Goal: Entertainment & Leisure: Consume media (video, audio)

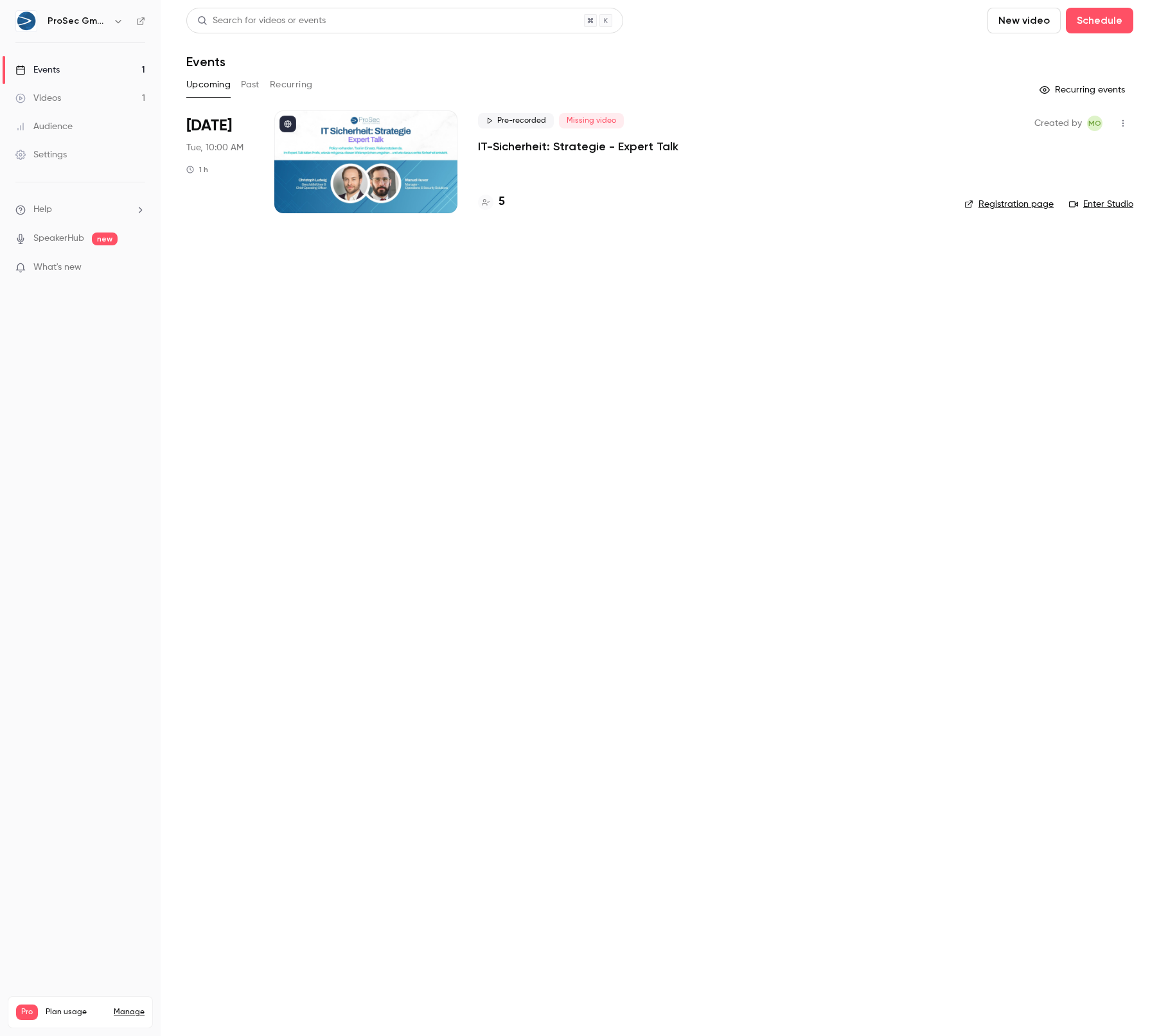
click at [343, 171] on div at bounding box center [365, 161] width 183 height 102
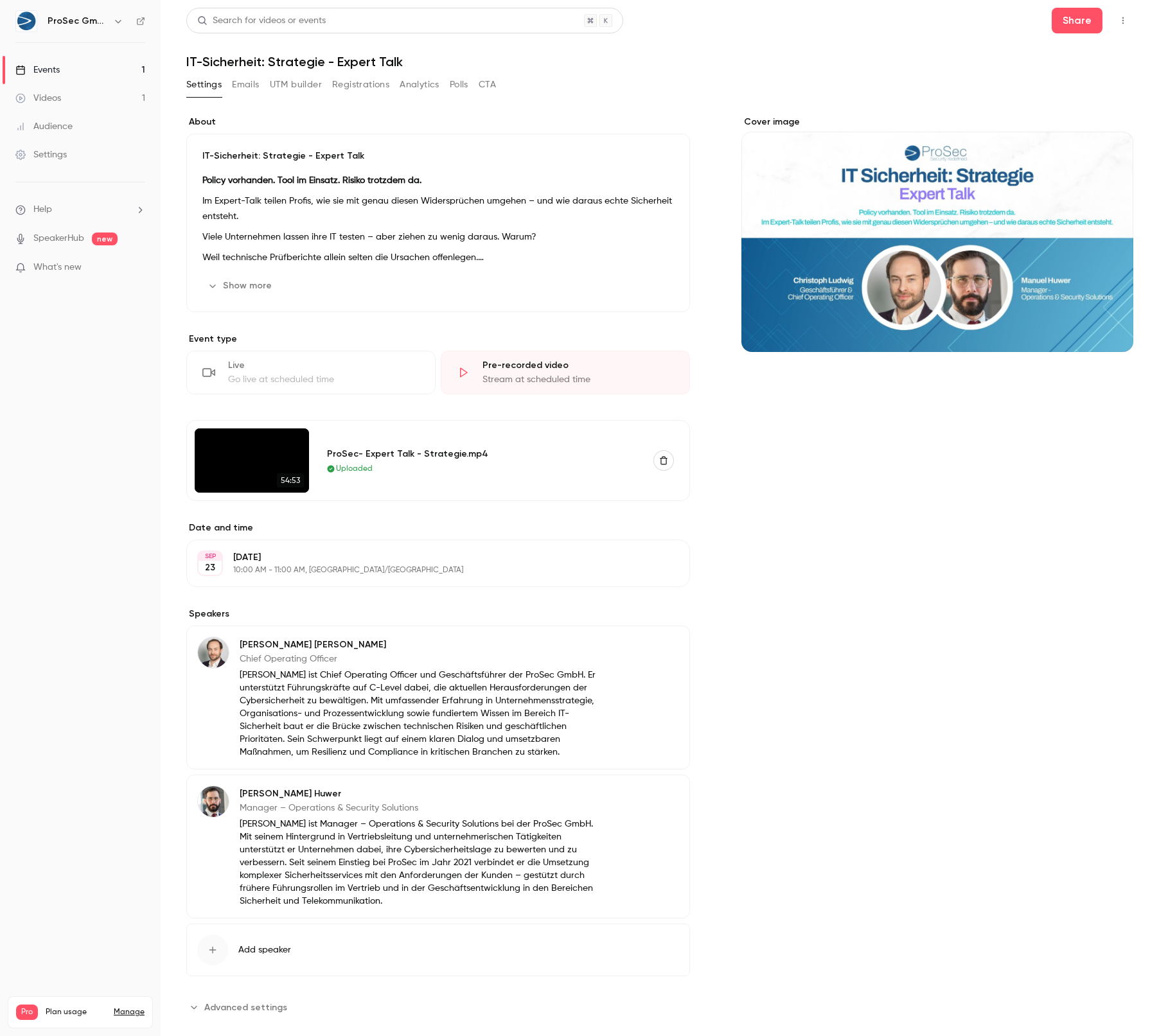
click at [257, 464] on img at bounding box center [251, 460] width 114 height 64
click at [247, 481] on img at bounding box center [251, 460] width 114 height 64
click at [296, 485] on span "54:53" at bounding box center [290, 480] width 27 height 14
click at [228, 456] on img at bounding box center [251, 460] width 114 height 64
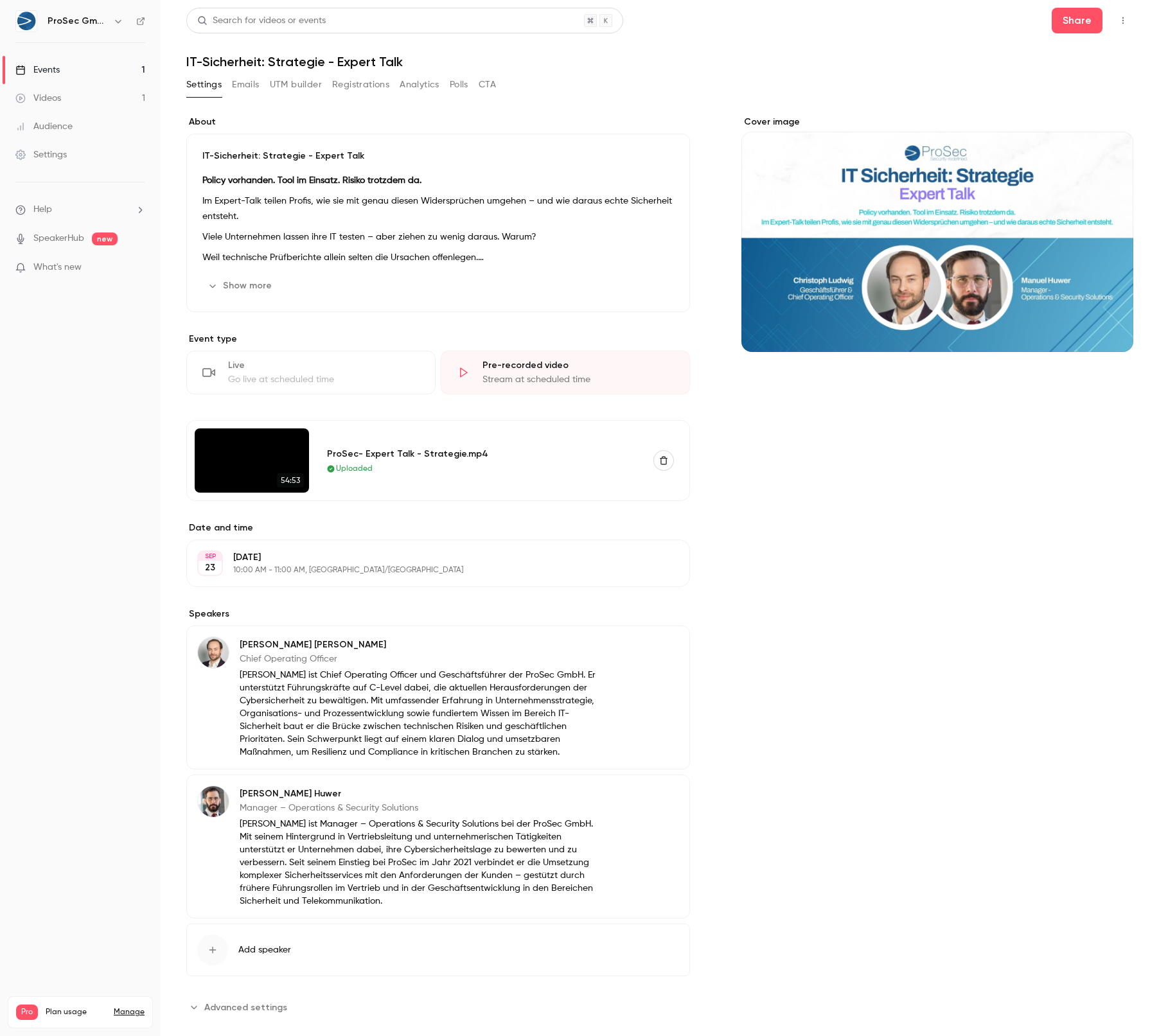
click at [228, 456] on img at bounding box center [251, 460] width 114 height 64
click at [67, 266] on span "What's new" at bounding box center [57, 267] width 48 height 13
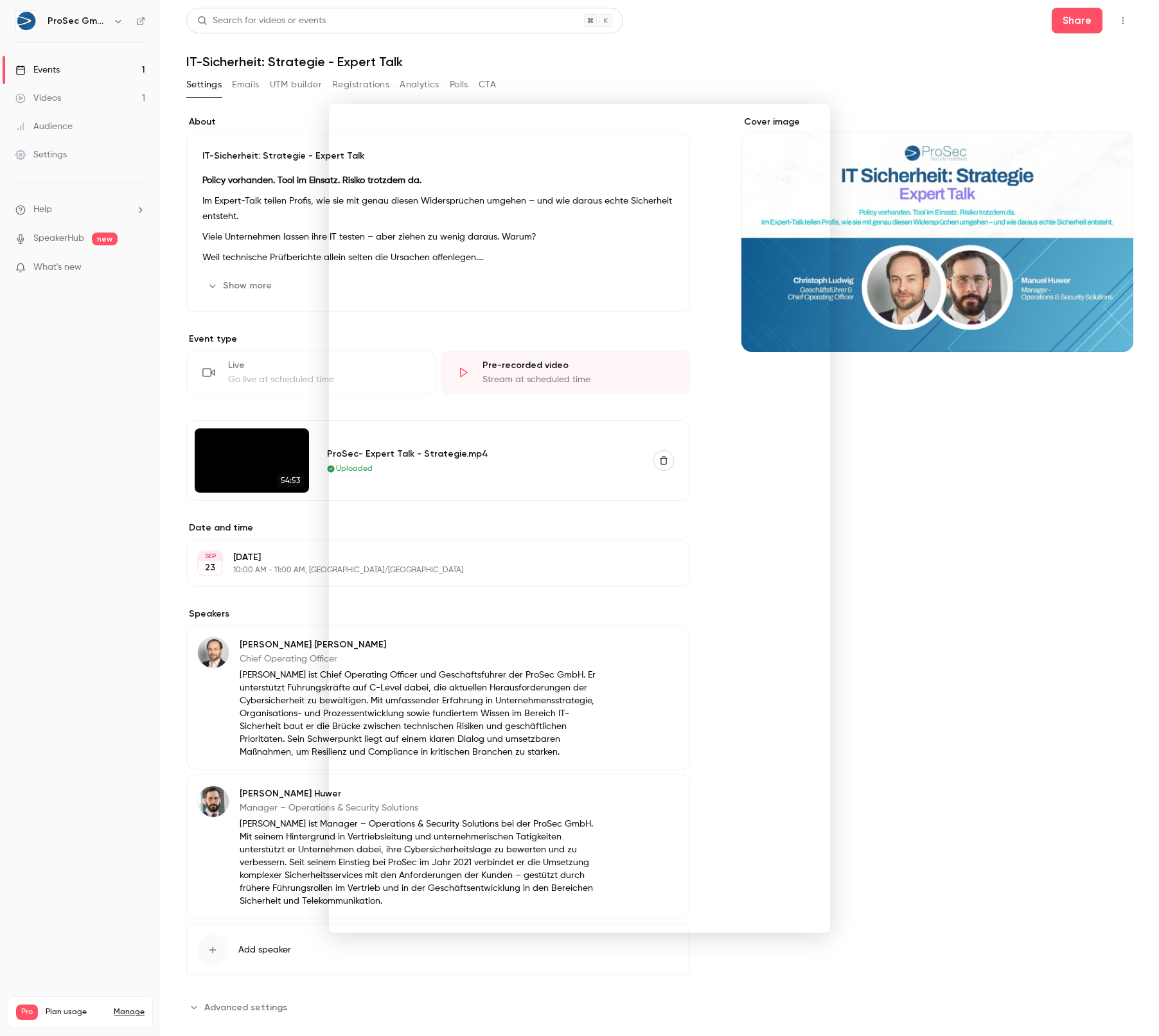
click at [987, 672] on div at bounding box center [580, 518] width 1159 height 1036
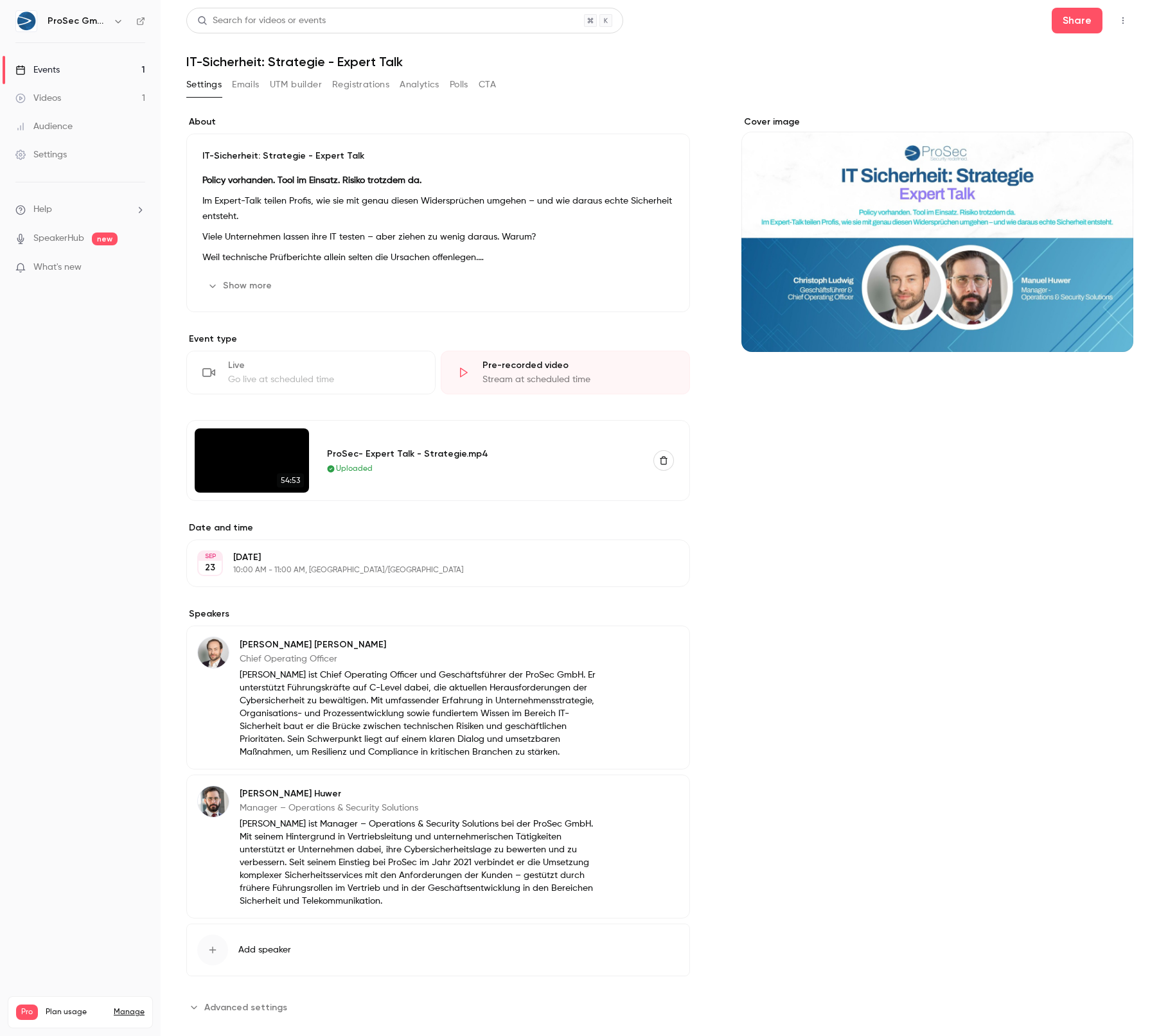
click at [966, 332] on div "Cover image" at bounding box center [937, 234] width 392 height 236
click at [0, 0] on input "Cover image" at bounding box center [0, 0] width 0 height 0
click at [949, 740] on div "Cover image" at bounding box center [937, 567] width 392 height 902
click at [247, 448] on img at bounding box center [251, 460] width 114 height 64
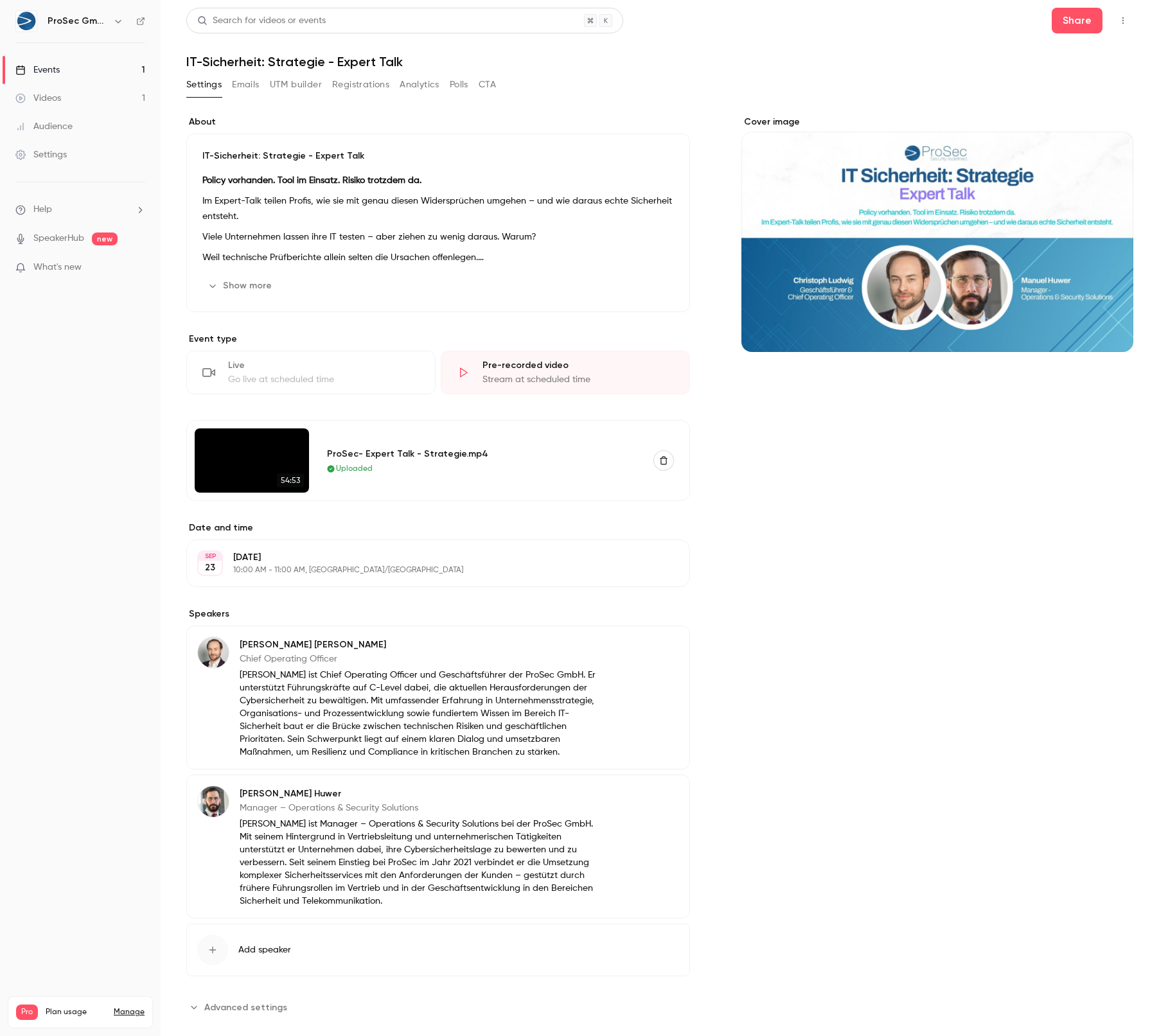
click at [232, 462] on img at bounding box center [251, 460] width 114 height 64
click at [69, 97] on link "Videos 1" at bounding box center [80, 99] width 161 height 29
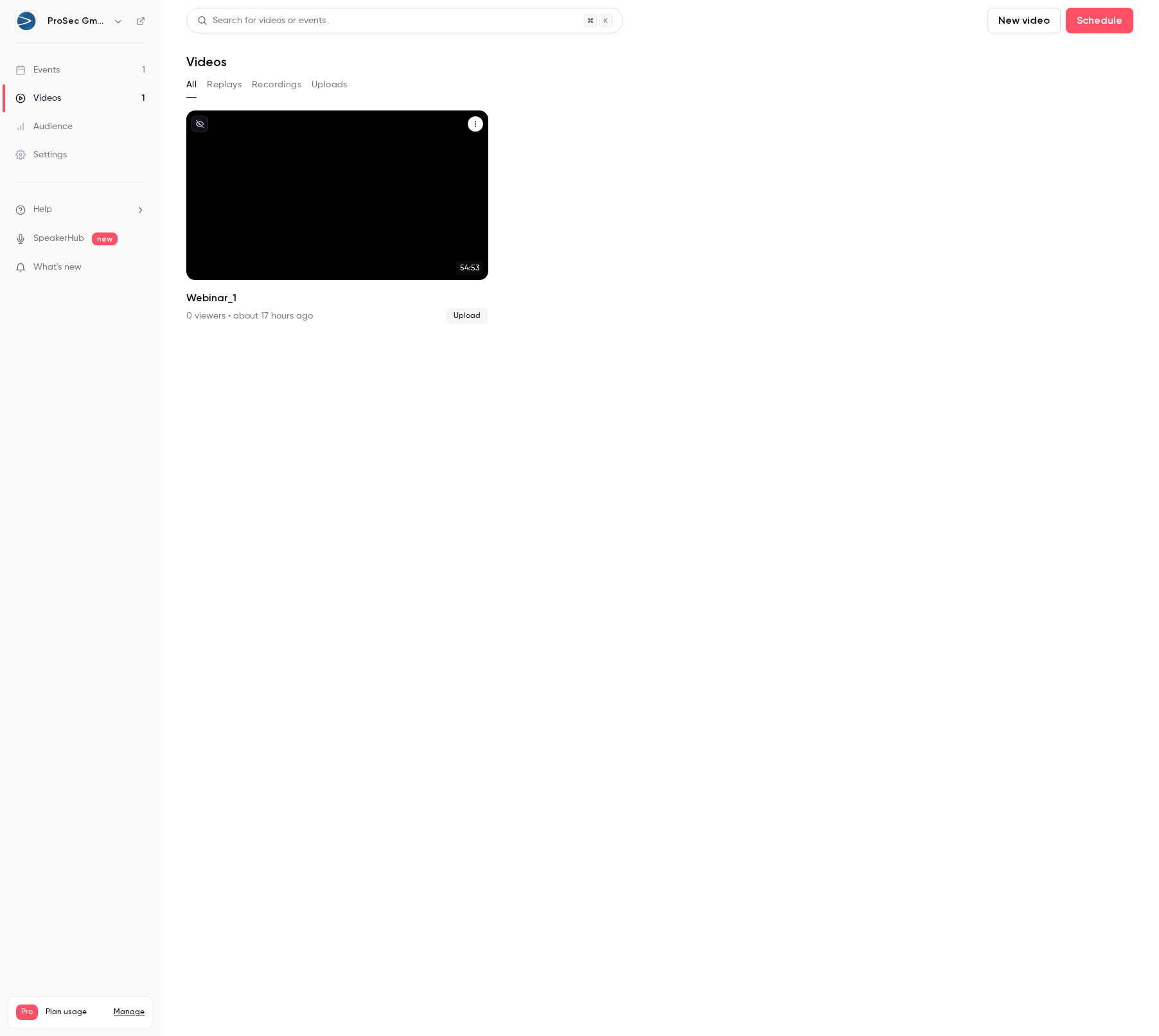
click at [293, 204] on div "ProSec GmbH [DATE] Webinar_1" at bounding box center [336, 194] width 302 height 169
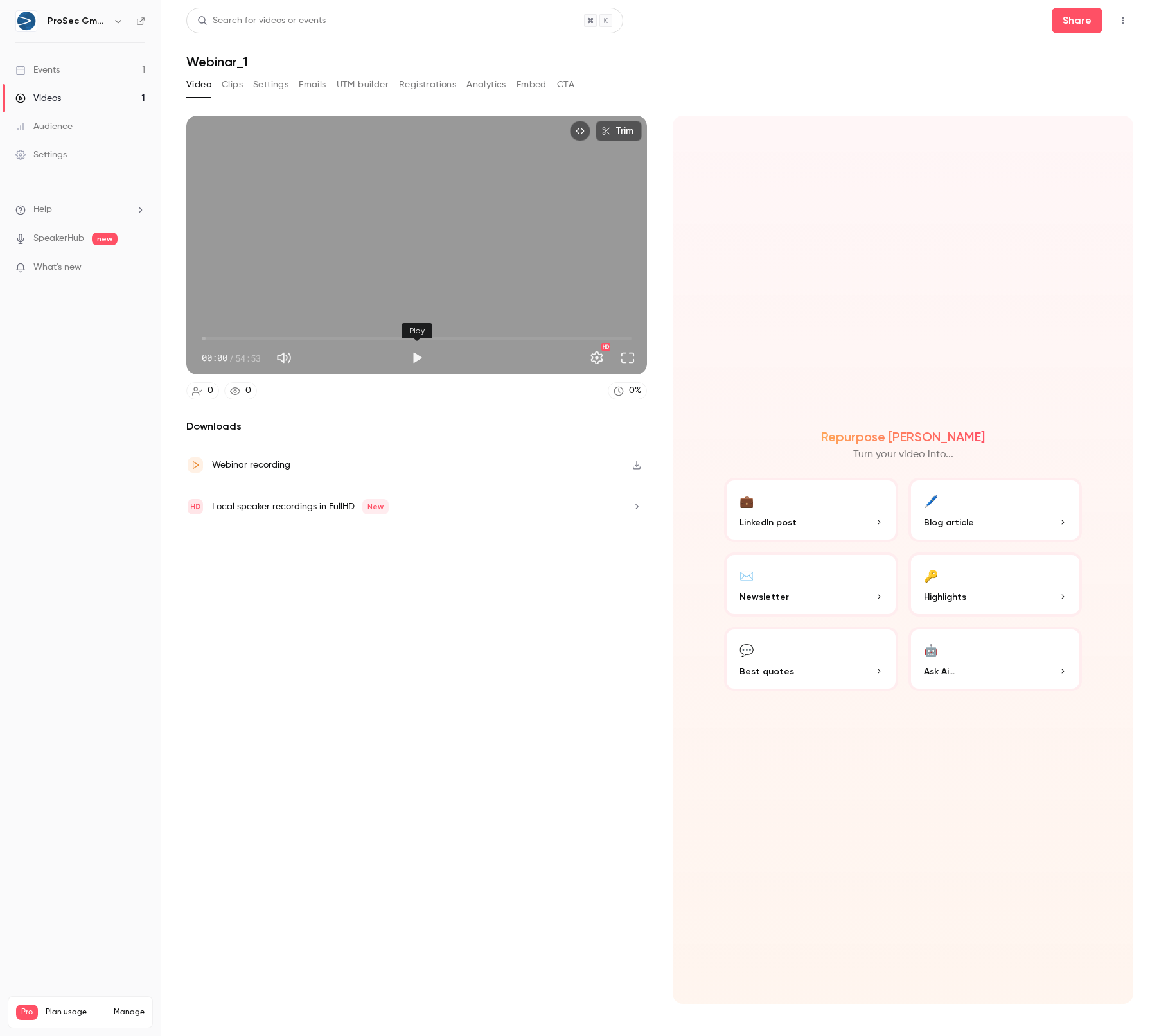
click at [420, 361] on button "Play" at bounding box center [417, 357] width 26 height 26
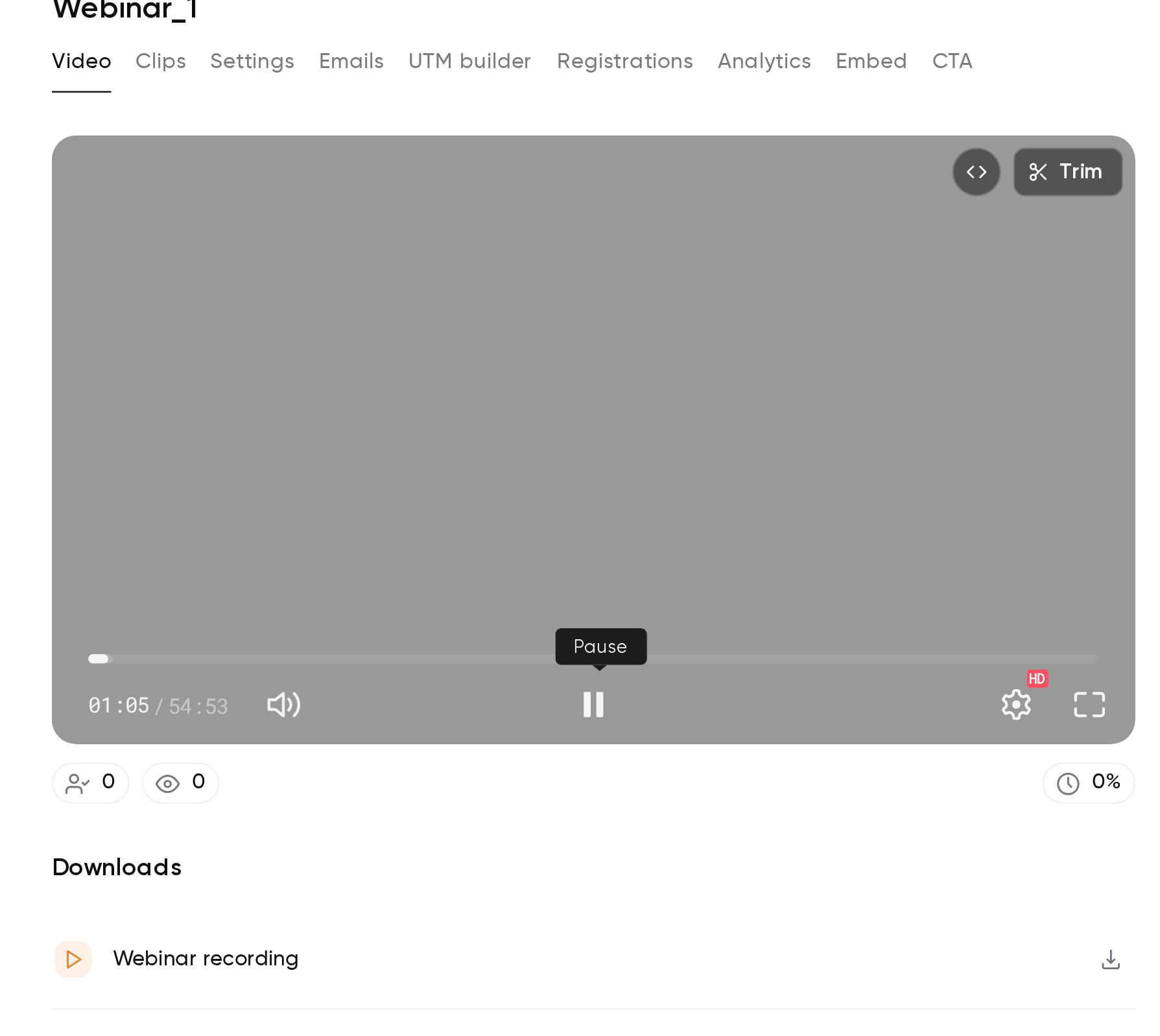
click at [405, 345] on button "Pause" at bounding box center [418, 358] width 26 height 26
type input "****"
click at [405, 345] on button "Play" at bounding box center [418, 358] width 26 height 26
click at [204, 329] on span "07:43" at bounding box center [419, 338] width 429 height 20
click at [263, 337] on span "07:53" at bounding box center [265, 339] width 4 height 4
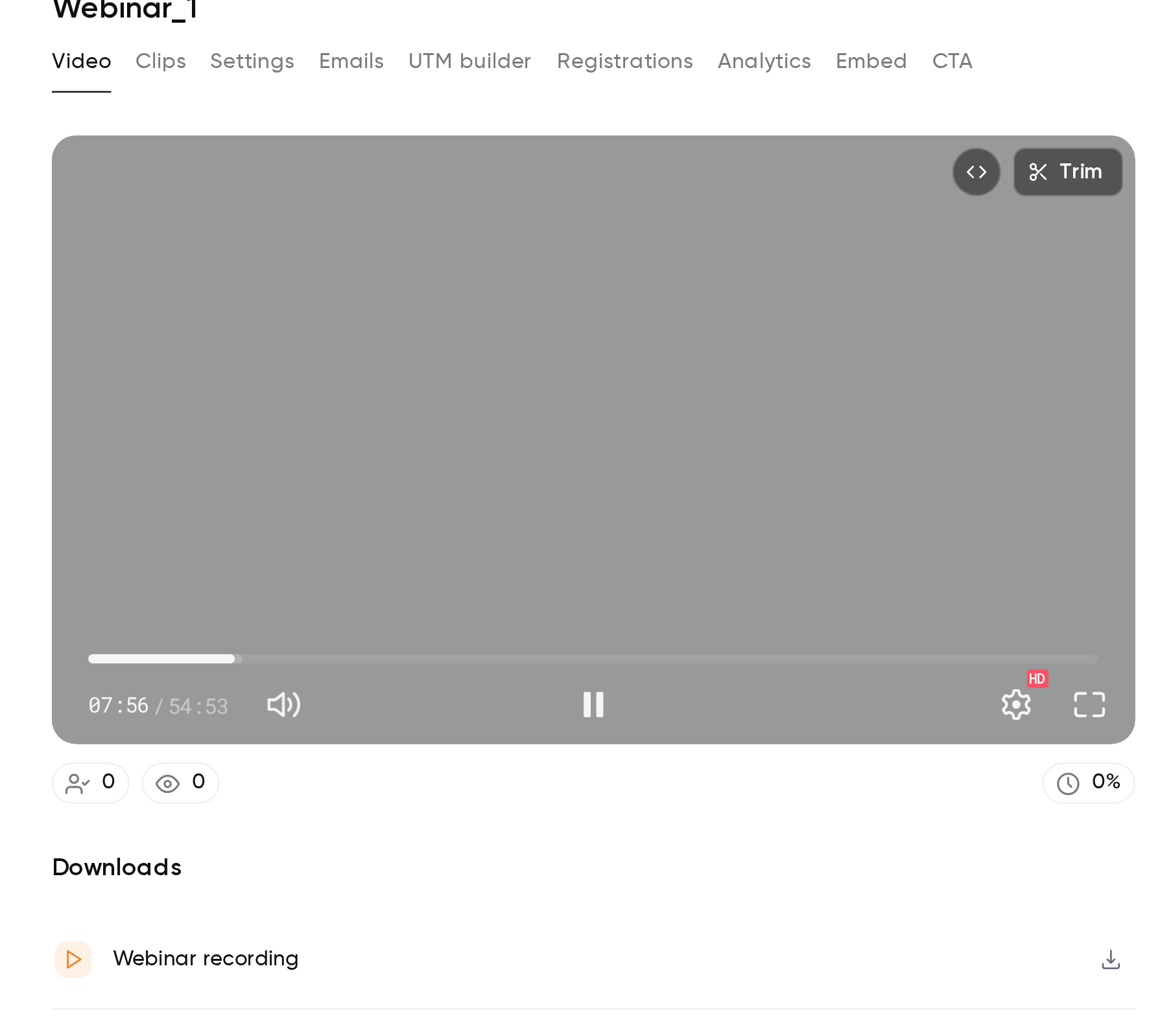
click at [264, 337] on span "07:56" at bounding box center [266, 339] width 4 height 4
click at [271, 337] on span "08:52" at bounding box center [273, 339] width 4 height 4
click at [273, 337] on span "09:07" at bounding box center [275, 339] width 4 height 4
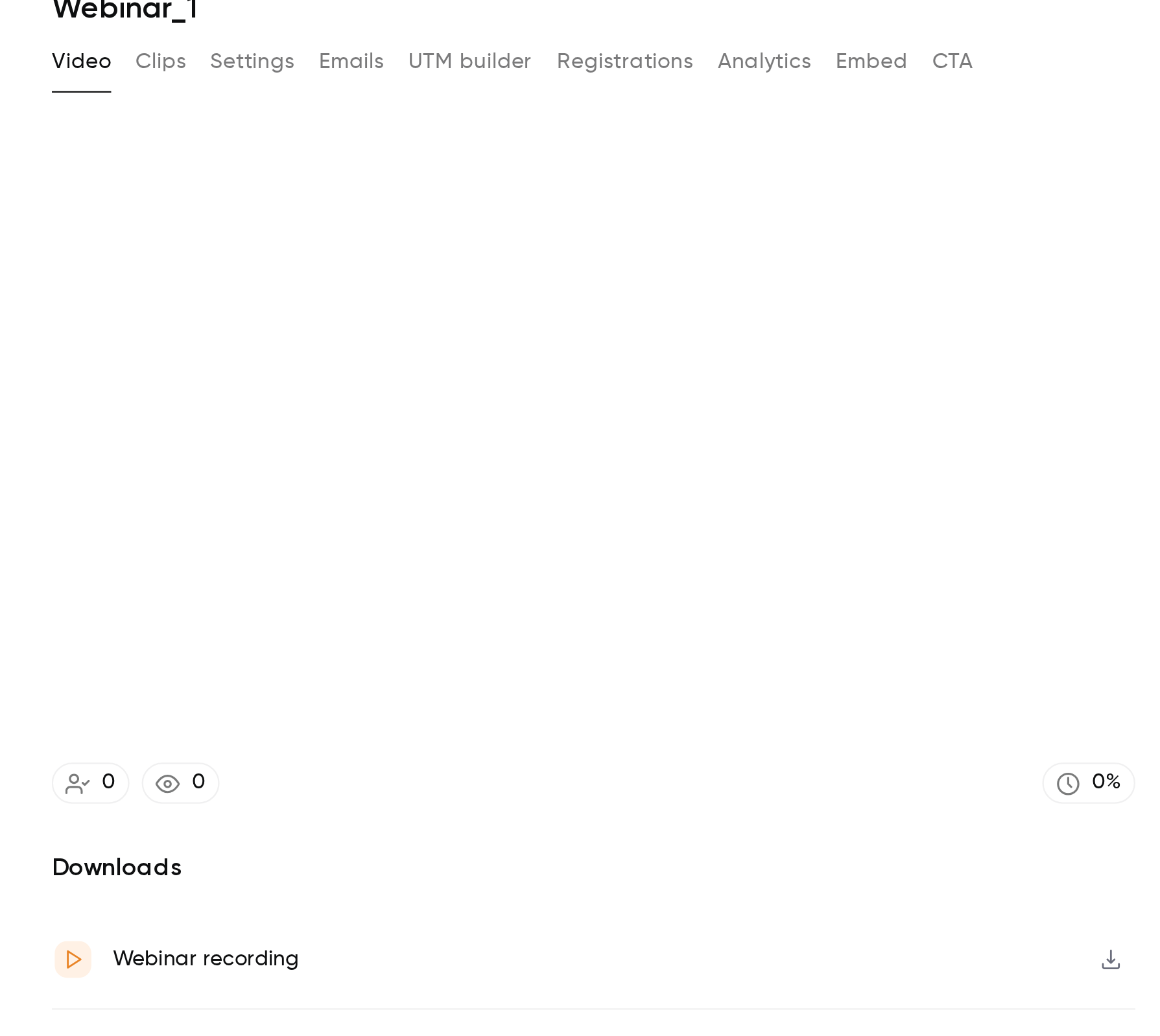
click at [633, 462] on icon "button" at bounding box center [638, 466] width 11 height 9
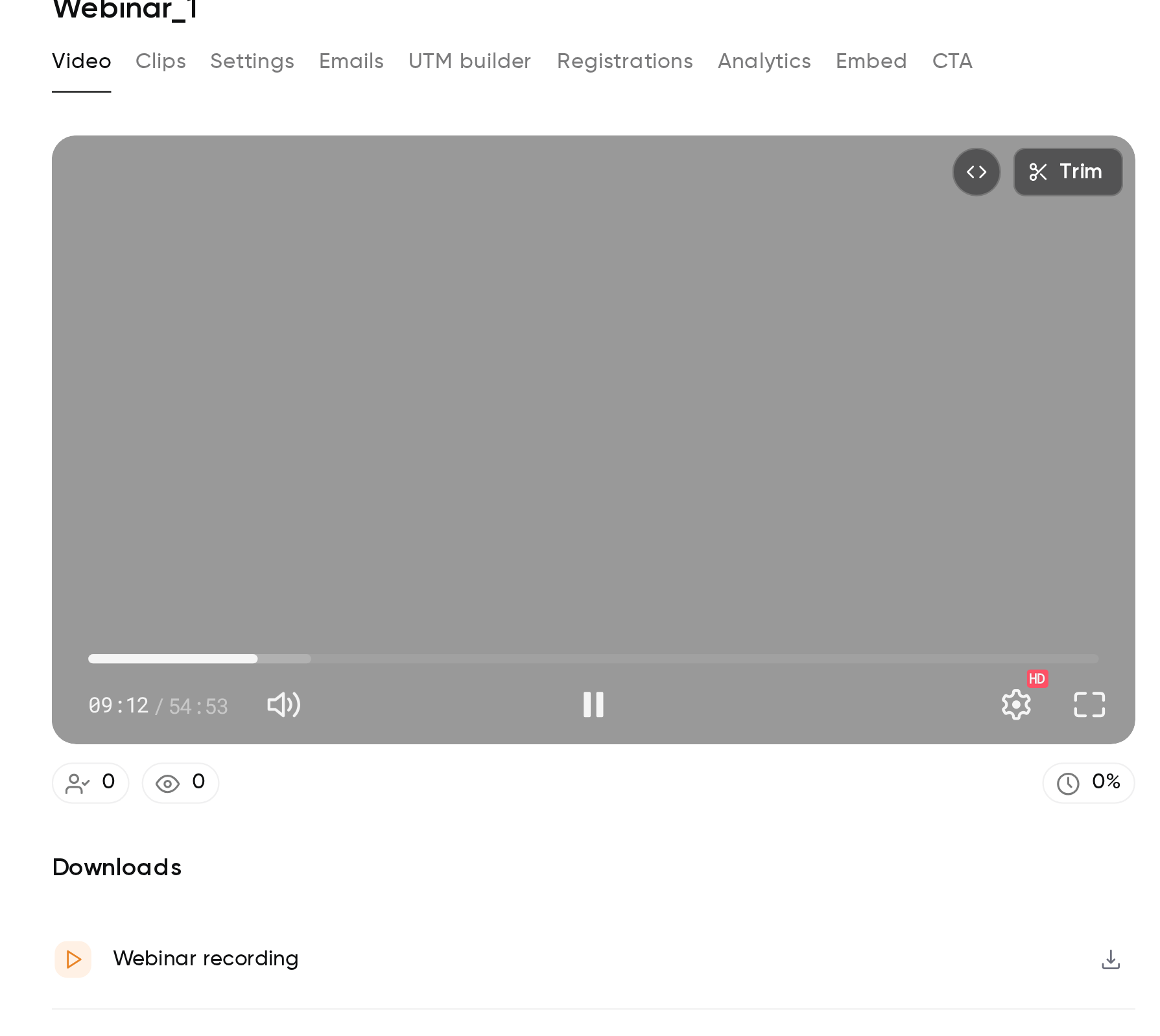
click at [387, 239] on div "Trim 09:12 09:12 / 54:53 HD" at bounding box center [418, 246] width 460 height 259
type input "*****"
